Goal: Task Accomplishment & Management: Use online tool/utility

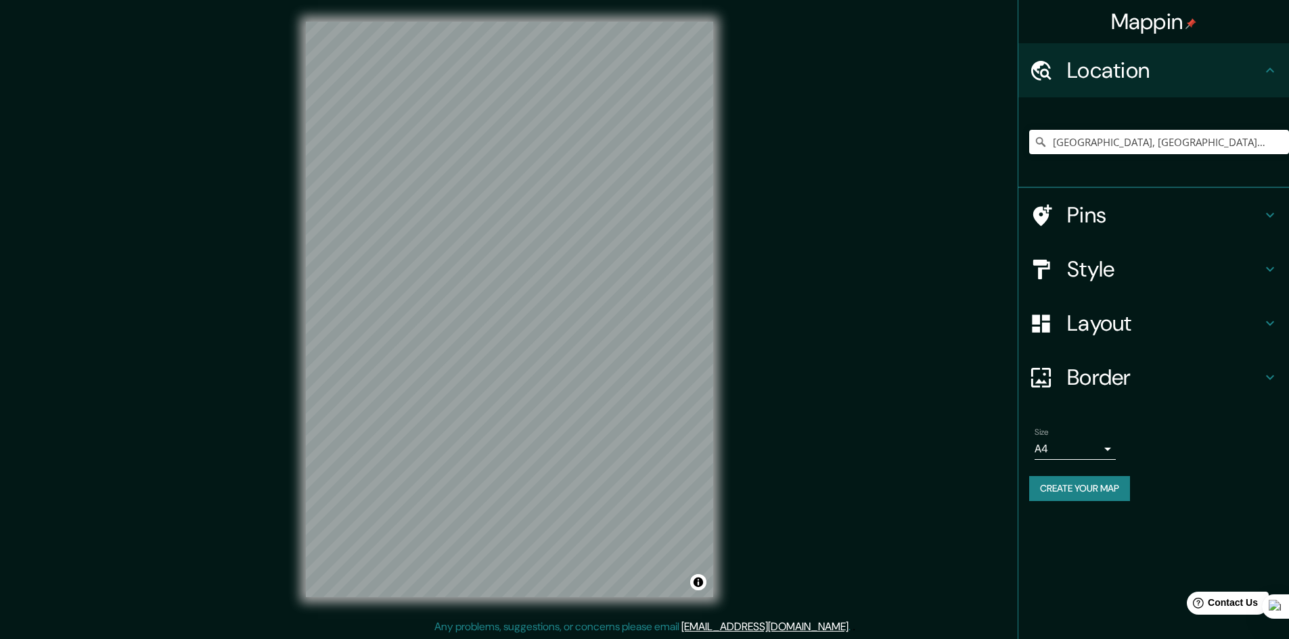
click at [1104, 211] on h4 "Pins" at bounding box center [1164, 215] width 195 height 27
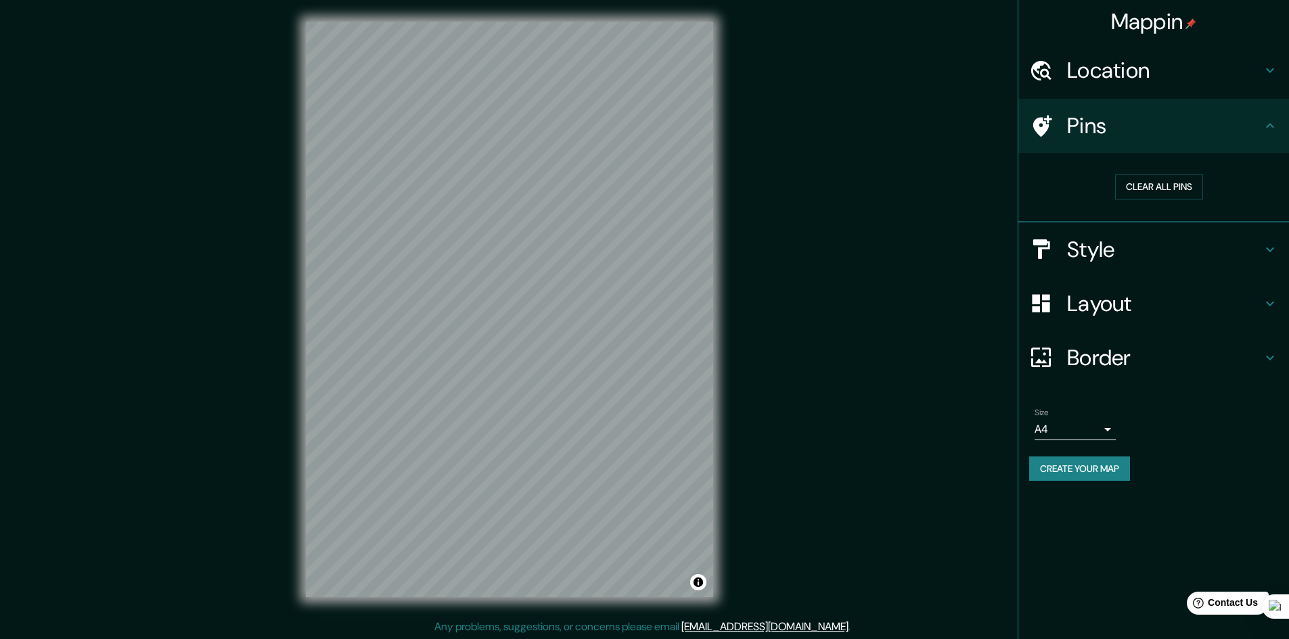
click at [1115, 247] on h4 "Style" at bounding box center [1164, 249] width 195 height 27
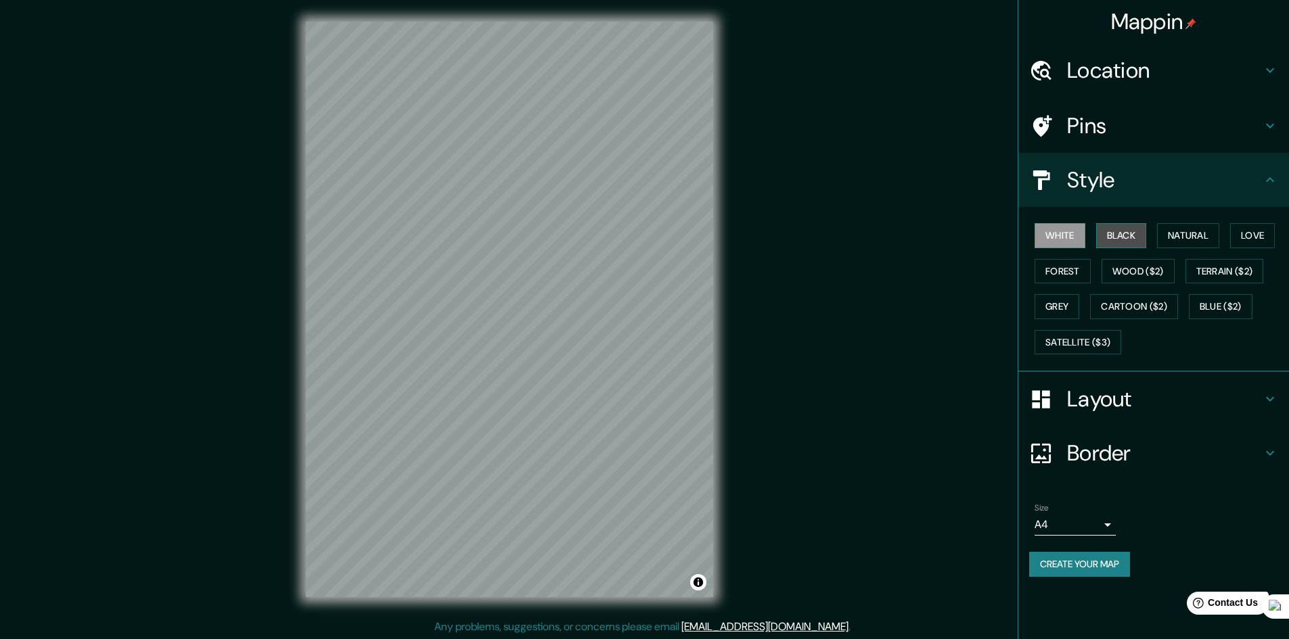
click at [1134, 233] on button "Black" at bounding box center [1121, 235] width 51 height 25
click at [1186, 235] on button "Natural" at bounding box center [1188, 235] width 62 height 25
click at [1257, 233] on button "Love" at bounding box center [1252, 235] width 45 height 25
click at [1195, 240] on button "Natural" at bounding box center [1188, 235] width 62 height 25
click at [1057, 273] on button "Forest" at bounding box center [1063, 271] width 56 height 25
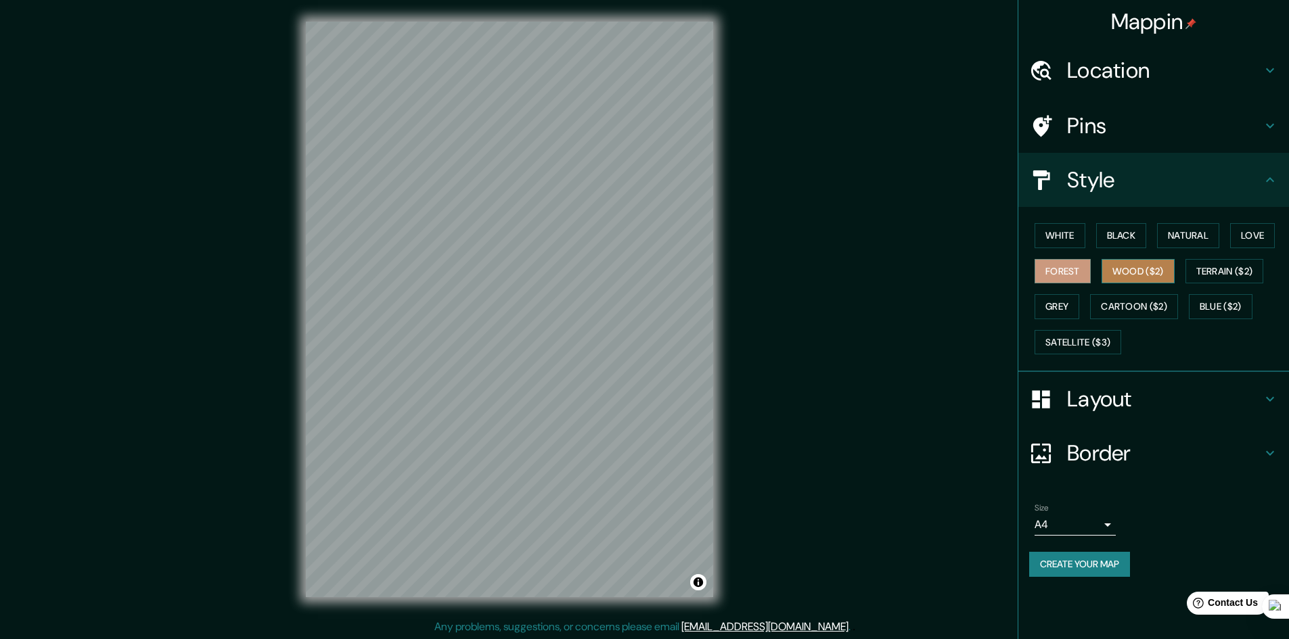
click at [1118, 267] on button "Wood ($2)" at bounding box center [1138, 271] width 73 height 25
click at [1068, 302] on button "Grey" at bounding box center [1057, 306] width 45 height 25
click at [1117, 308] on button "Cartoon ($2)" at bounding box center [1134, 306] width 88 height 25
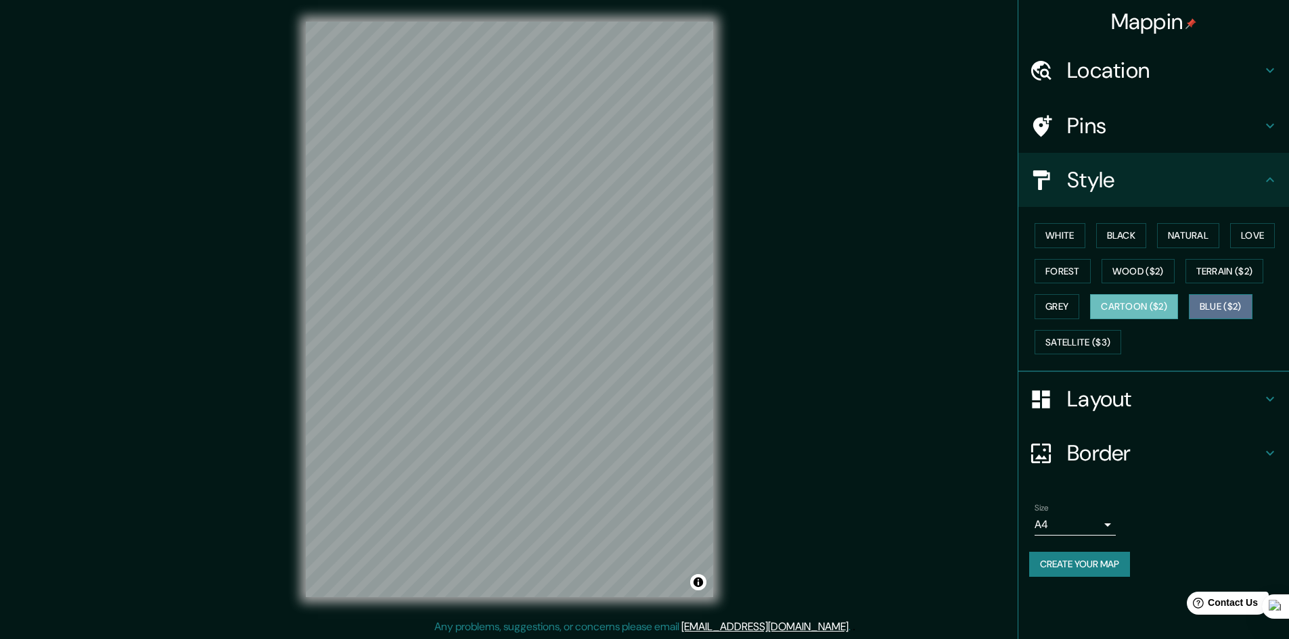
click at [1217, 311] on button "Blue ($2)" at bounding box center [1221, 306] width 64 height 25
click at [1074, 336] on button "Satellite ($3)" at bounding box center [1078, 342] width 87 height 25
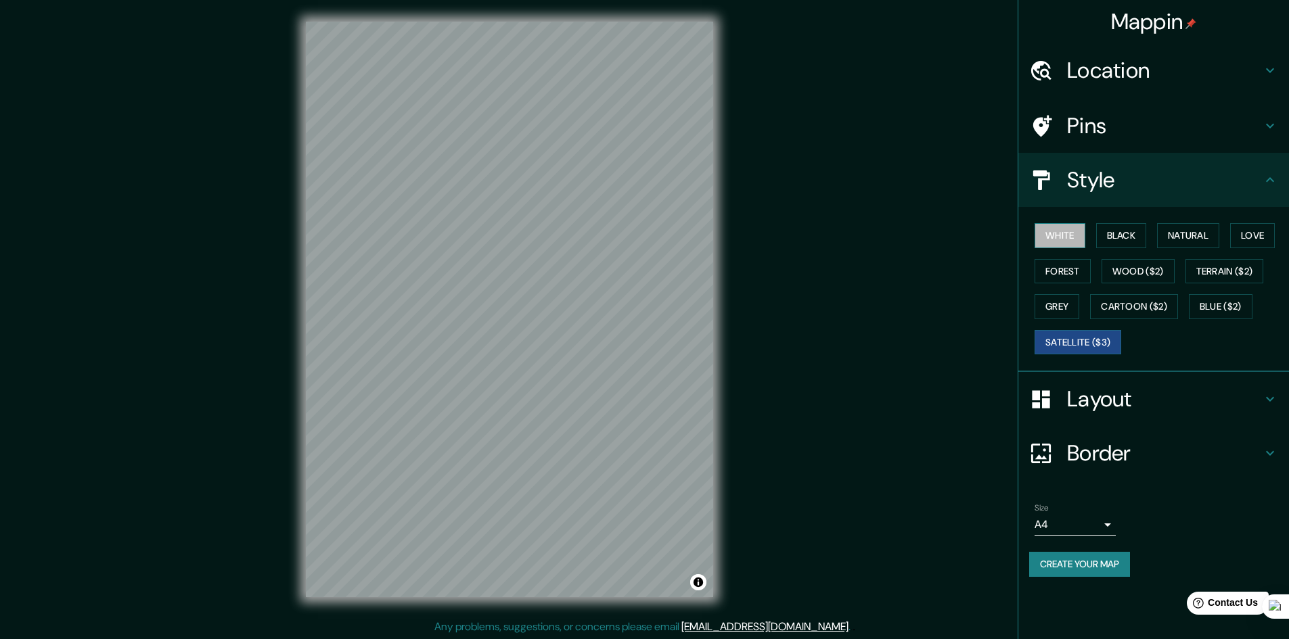
click at [1056, 223] on button "White" at bounding box center [1060, 235] width 51 height 25
click at [1168, 229] on button "Natural" at bounding box center [1188, 235] width 62 height 25
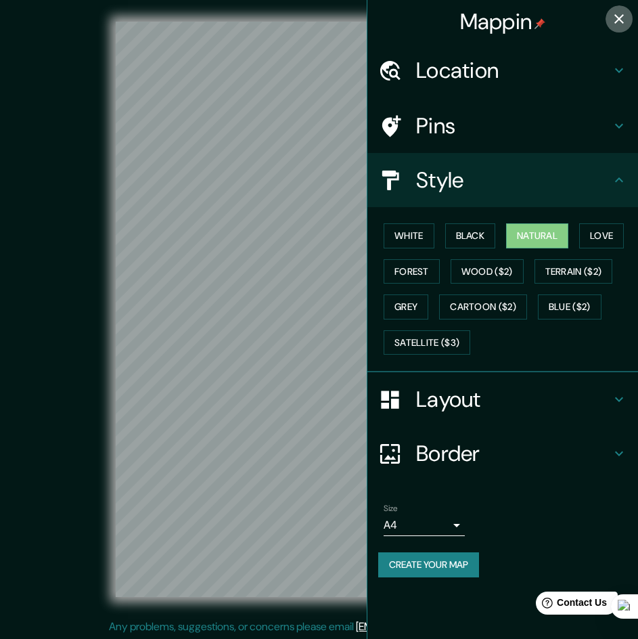
click at [622, 22] on icon "button" at bounding box center [618, 18] width 9 height 9
